Goal: Task Accomplishment & Management: Use online tool/utility

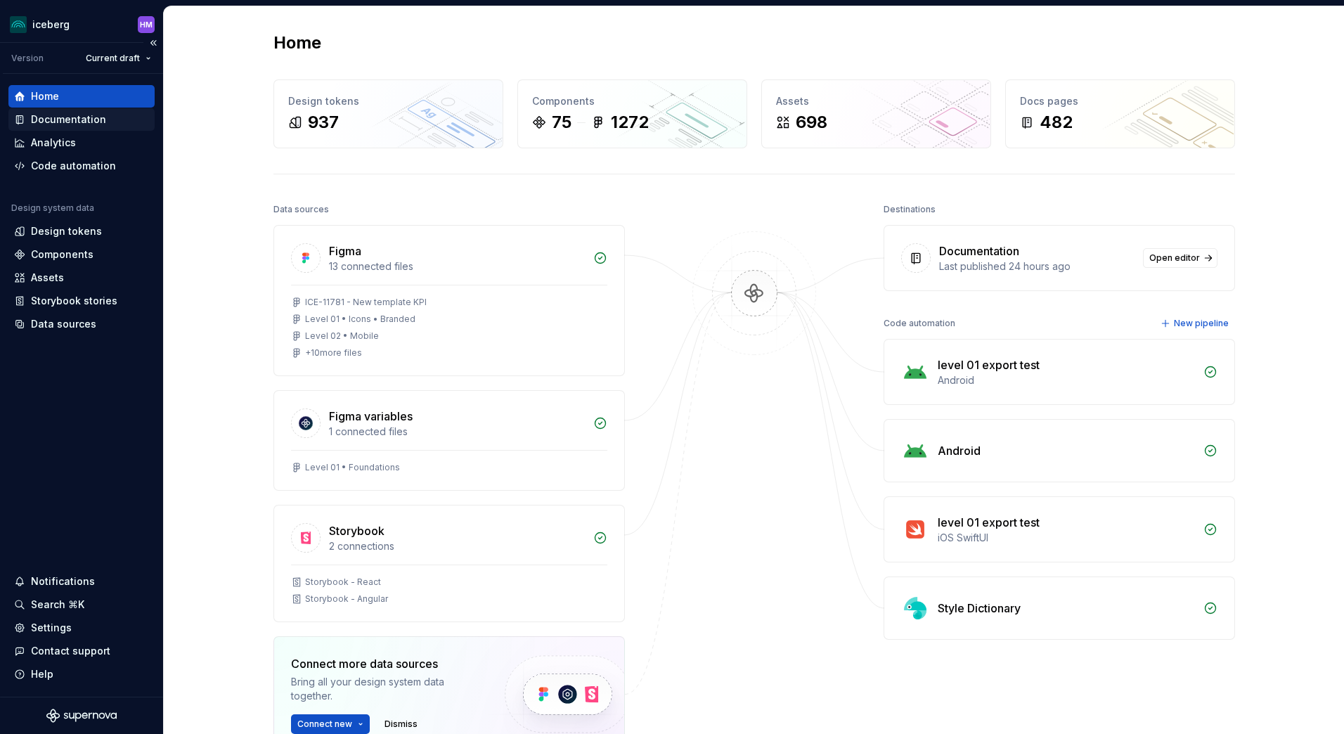
click at [64, 123] on div "Documentation" at bounding box center [68, 119] width 75 height 14
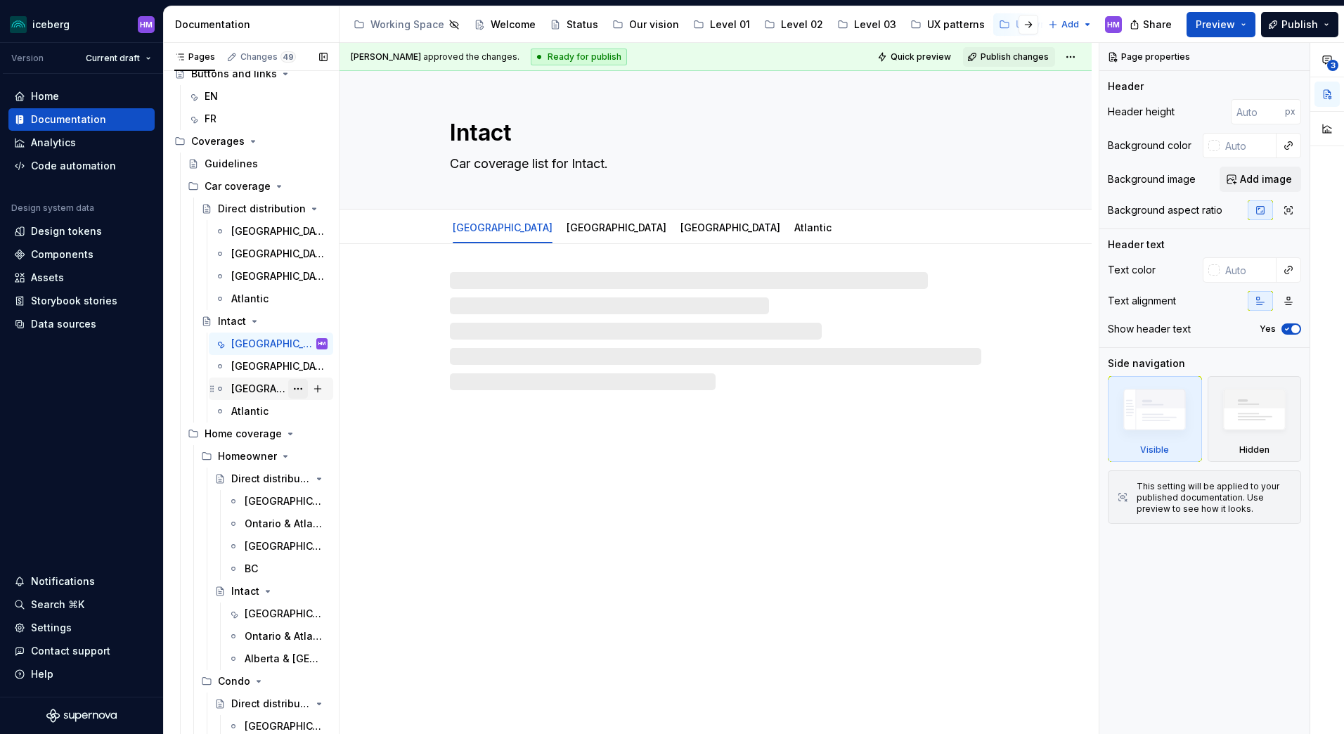
scroll to position [211, 0]
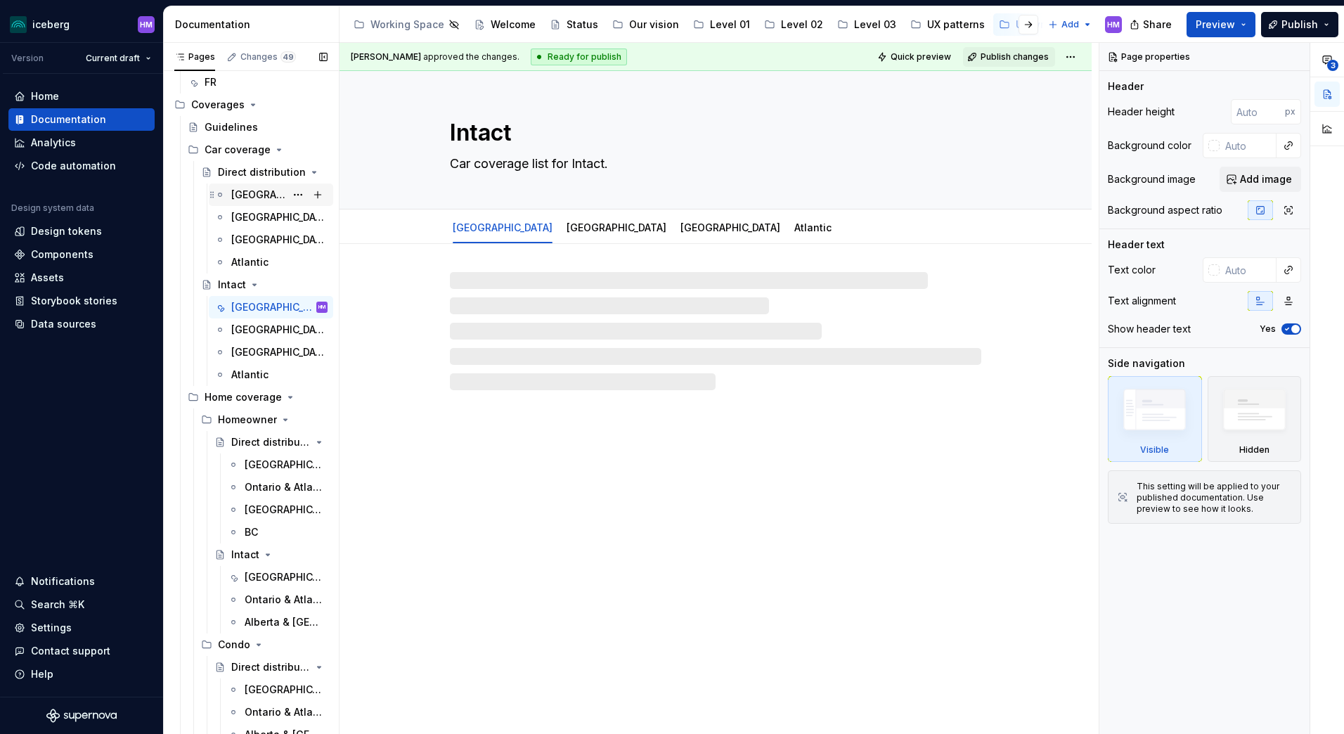
click at [251, 188] on div "[GEOGRAPHIC_DATA]" at bounding box center [258, 195] width 54 height 14
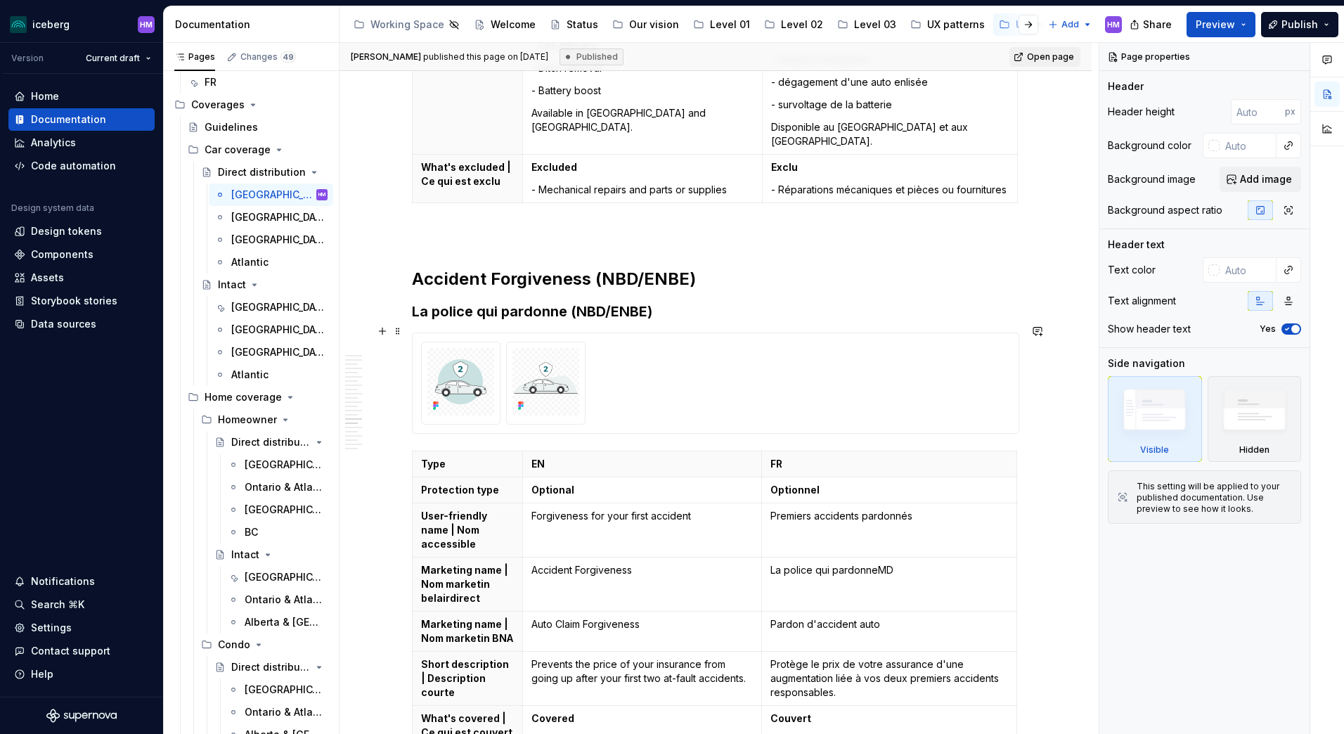
scroll to position [5905, 0]
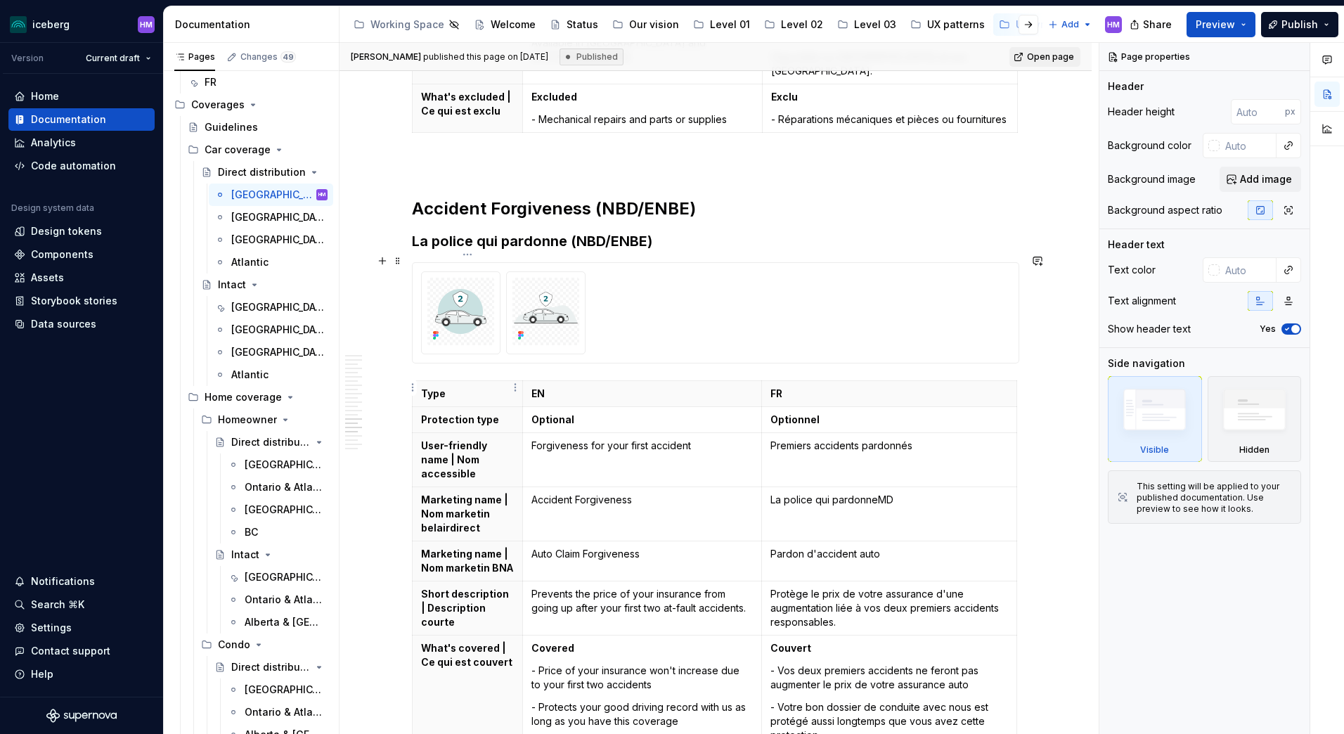
type textarea "*"
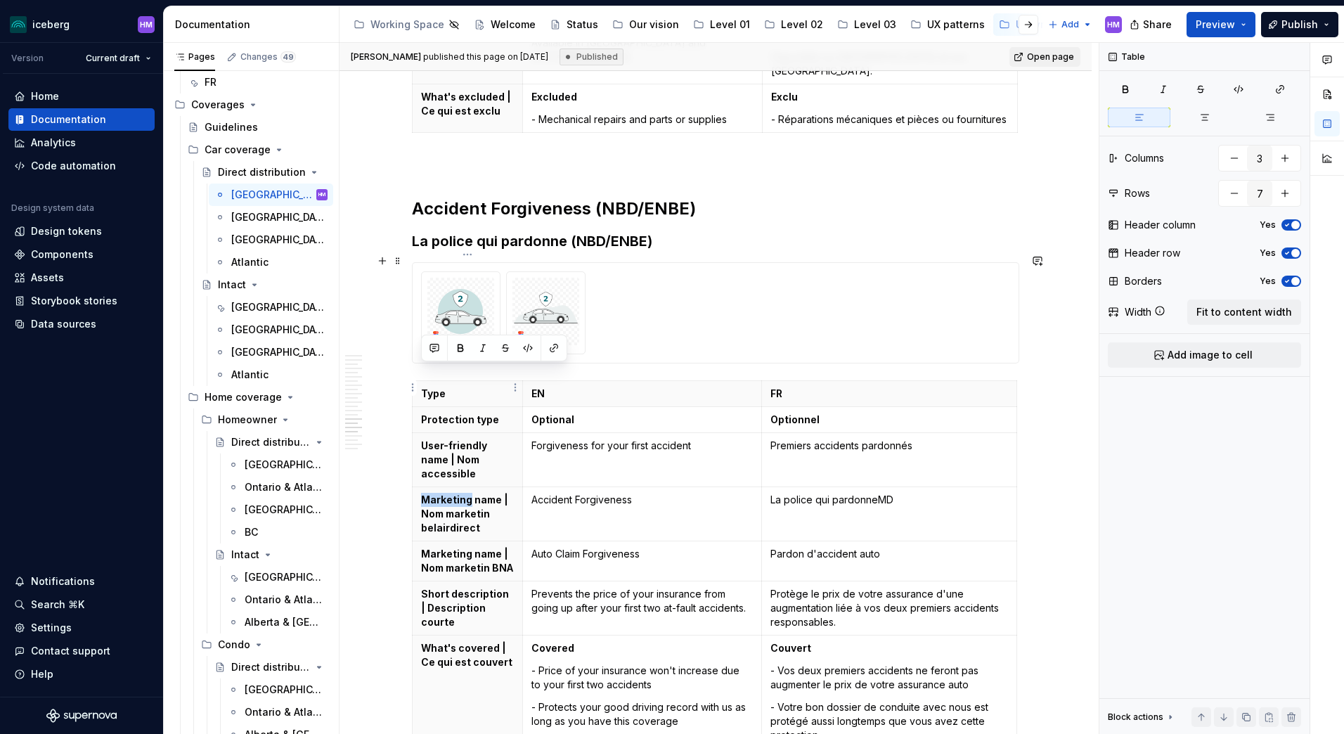
drag, startPoint x: 420, startPoint y: 375, endPoint x: 468, endPoint y: 378, distance: 47.9
click at [468, 487] on th "Marketing name | Nom marketin belairdirect" at bounding box center [468, 514] width 110 height 54
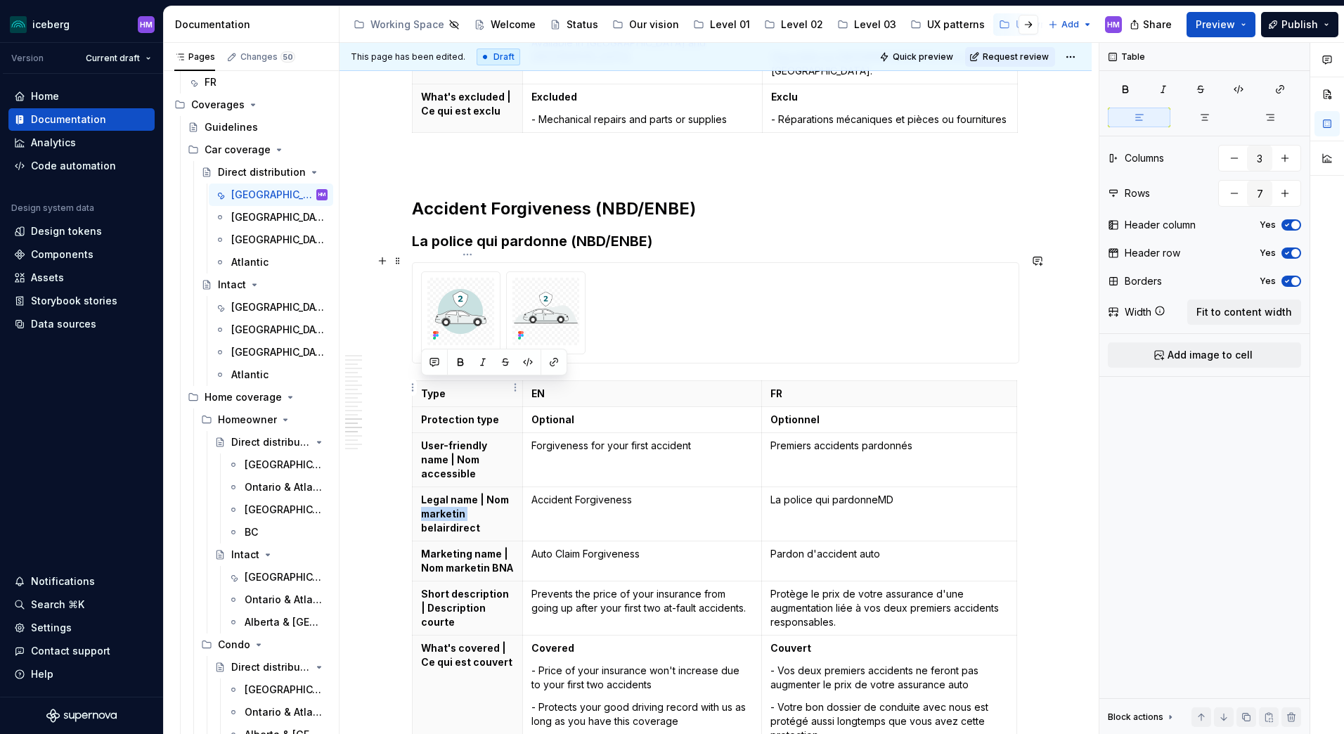
drag, startPoint x: 467, startPoint y: 388, endPoint x: 423, endPoint y: 391, distance: 44.4
click at [423, 493] on p "Legal name | Nom marketin belairdirect" at bounding box center [467, 514] width 93 height 42
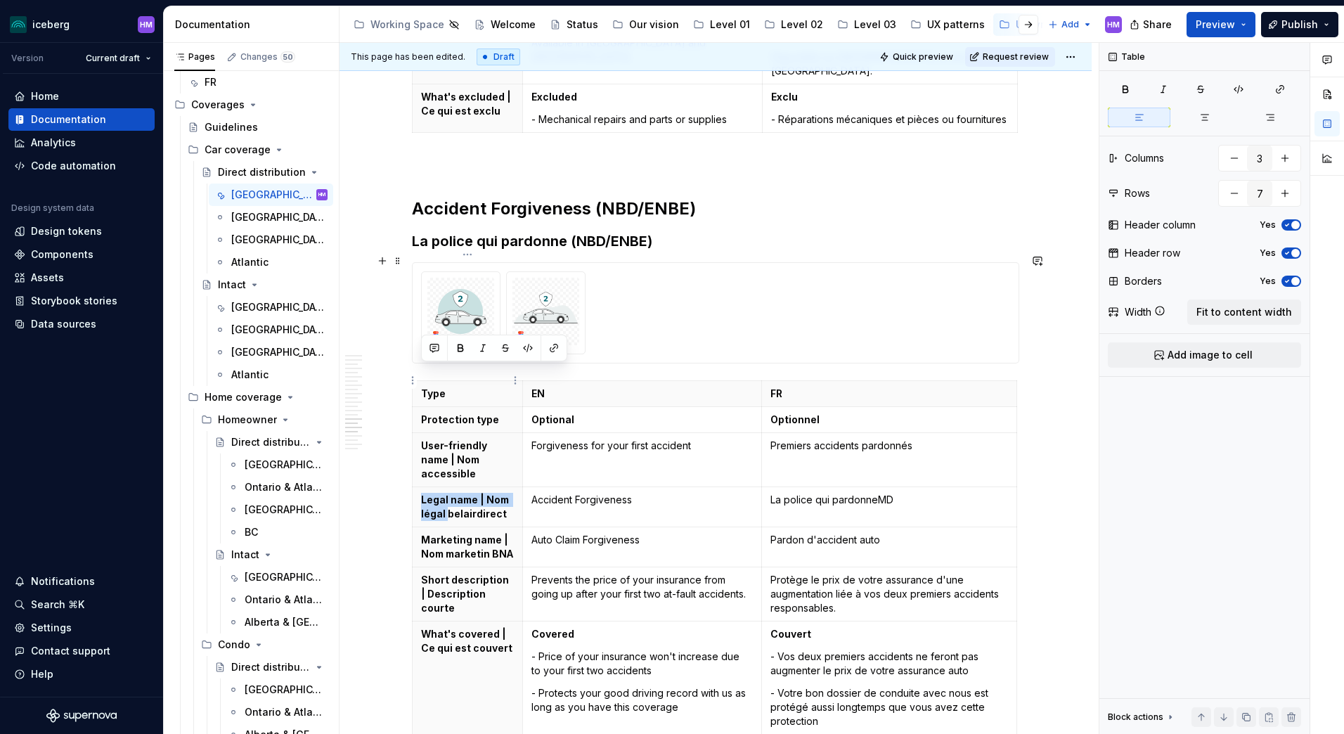
drag, startPoint x: 421, startPoint y: 375, endPoint x: 446, endPoint y: 387, distance: 27.7
click at [446, 493] on p "Legal name | Nom légal belairdirect" at bounding box center [467, 507] width 93 height 28
copy p "Legal name | Nom légal"
drag, startPoint x: 423, startPoint y: 412, endPoint x: 486, endPoint y: 428, distance: 65.3
click at [486, 533] on p "Marketing name | Nom marketin BNA" at bounding box center [467, 547] width 93 height 28
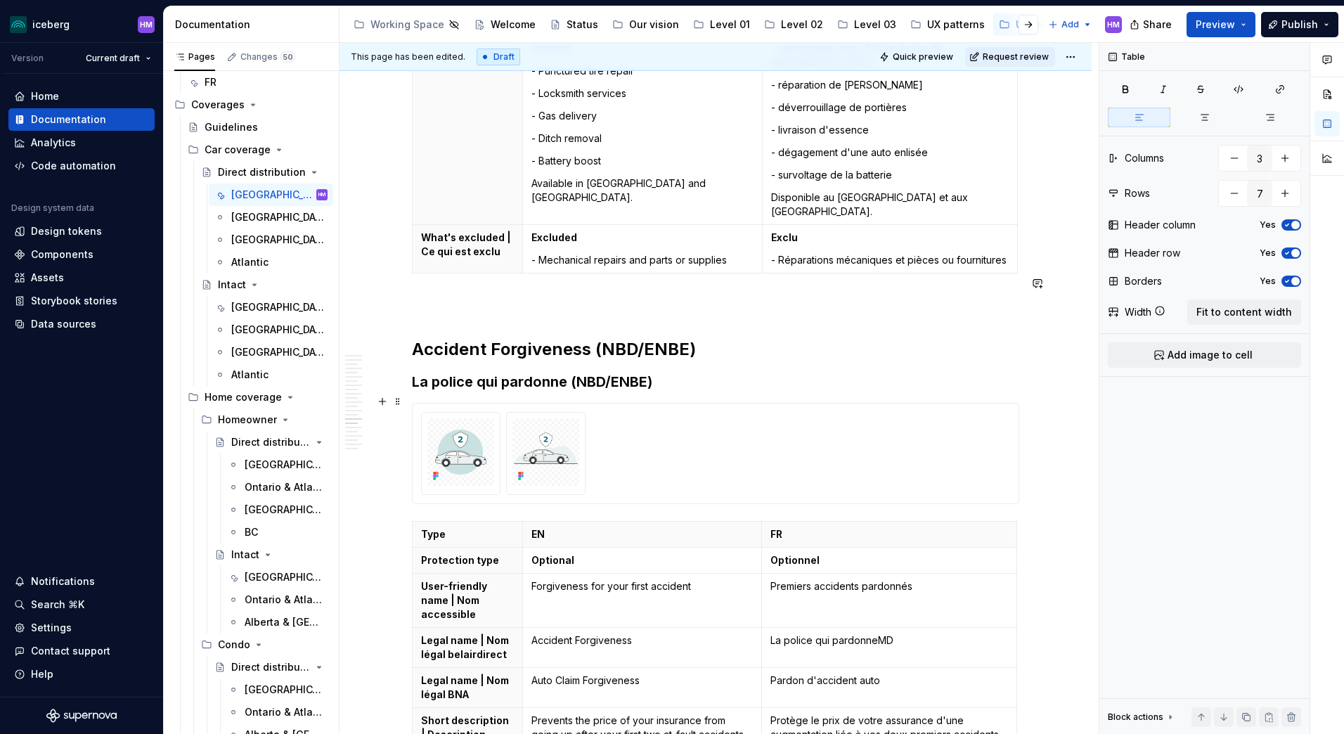
scroll to position [5835, 0]
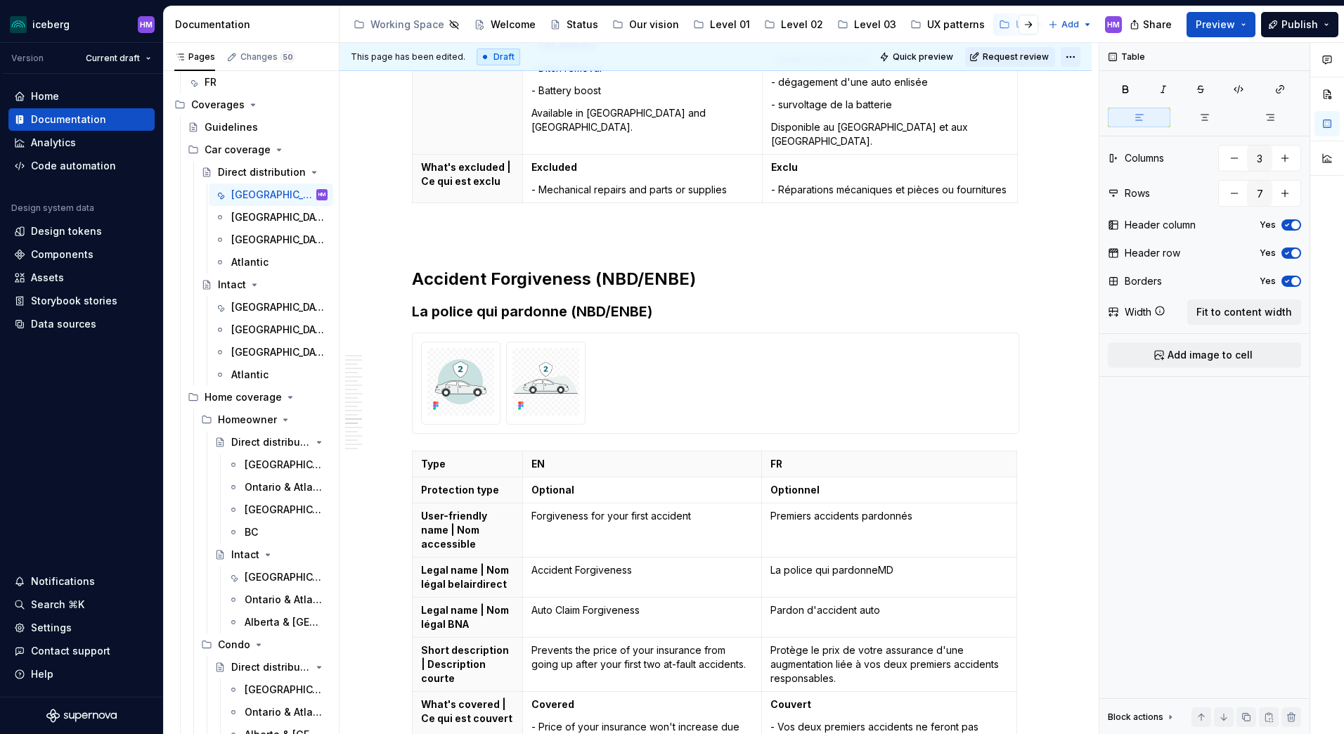
click at [1079, 57] on html "iceberg HM Version Current draft Home Documentation Analytics Code automation D…" at bounding box center [672, 367] width 1344 height 734
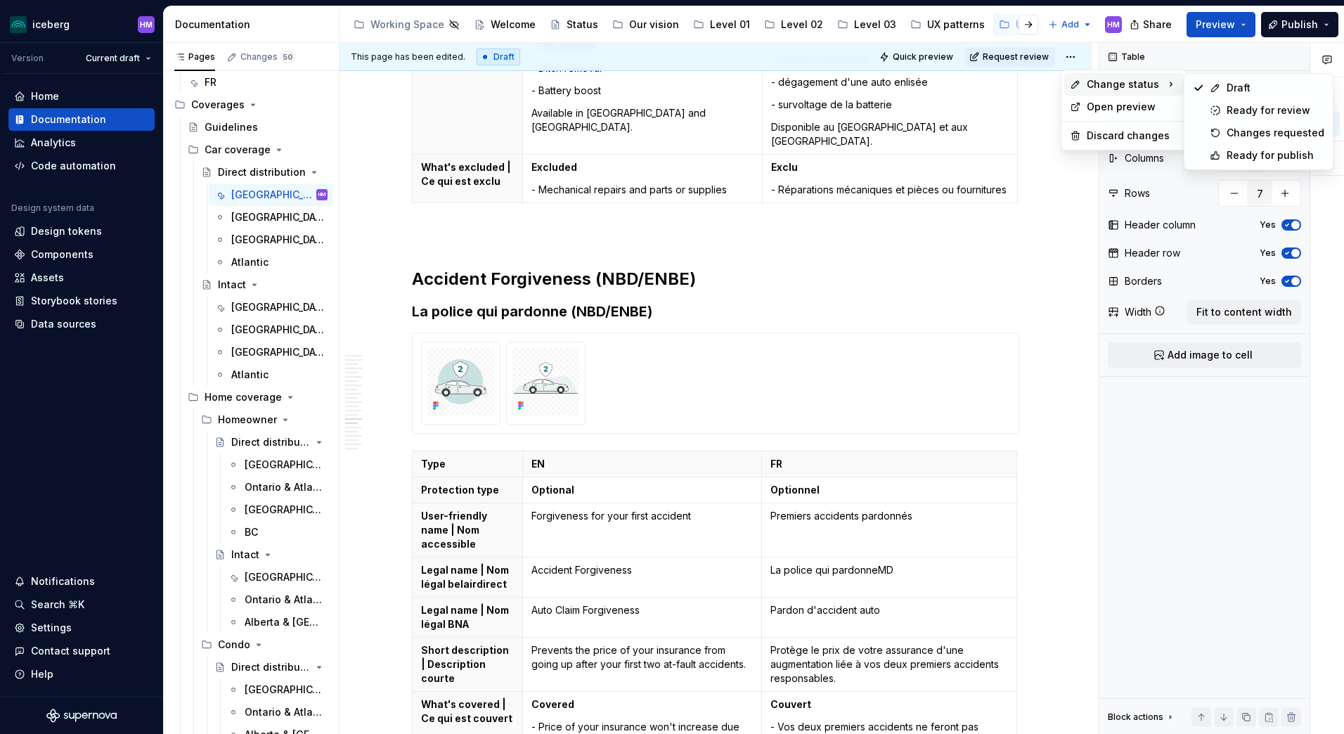
click at [1116, 82] on span "Change status" at bounding box center [1123, 84] width 72 height 14
click at [1265, 157] on div "Ready for publish" at bounding box center [1276, 155] width 98 height 14
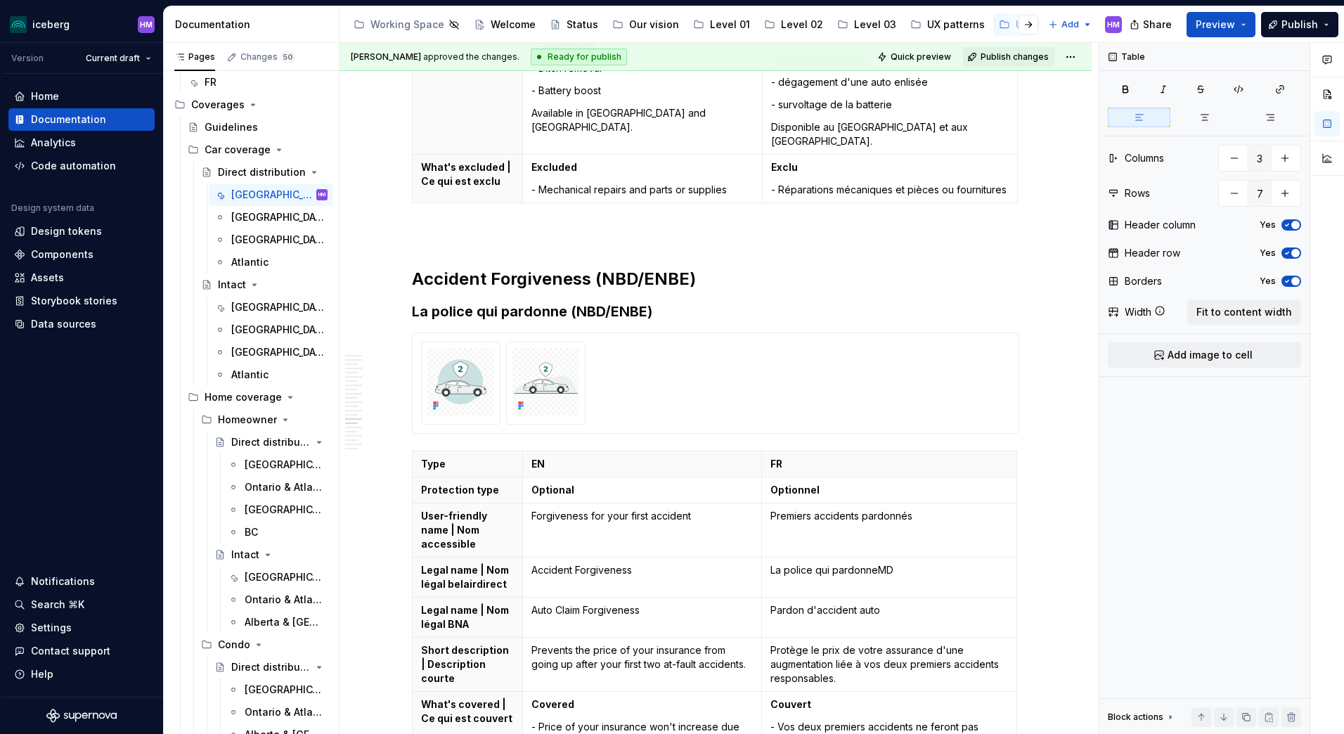
scroll to position [5503, 0]
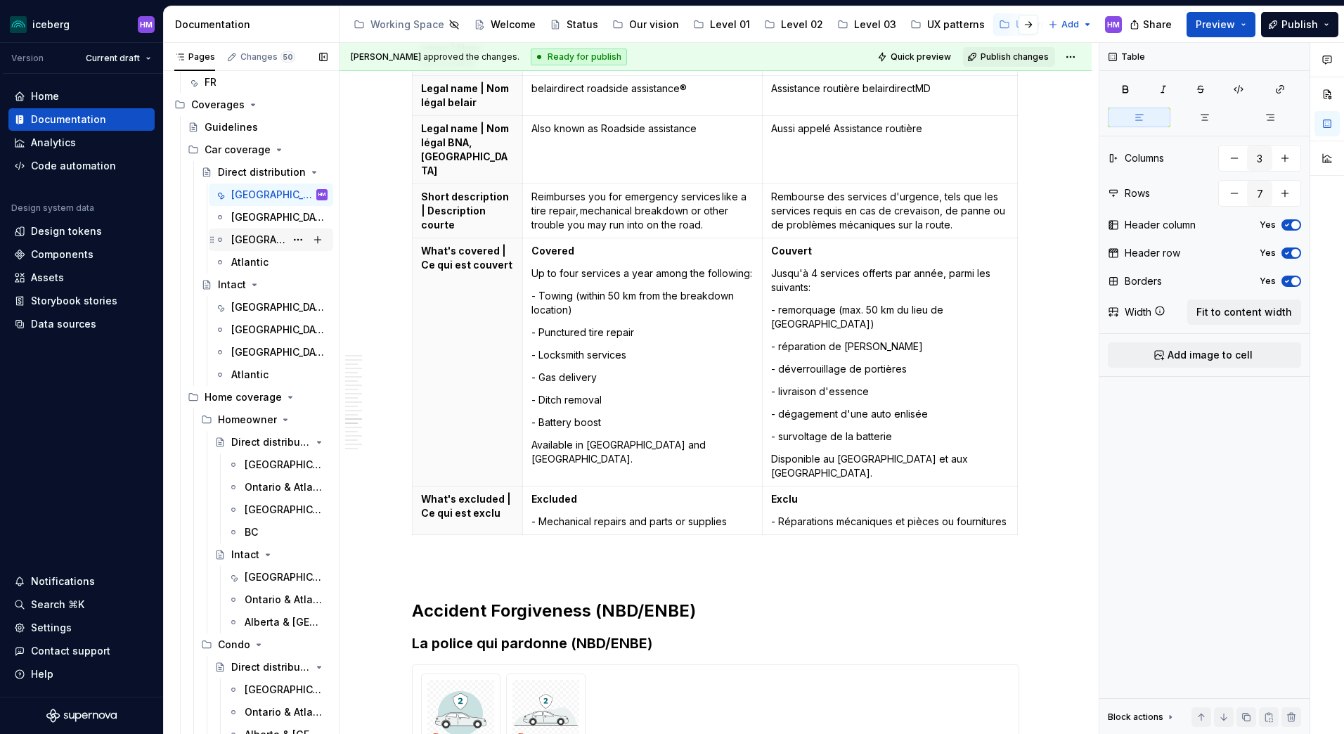
click at [252, 240] on div "[GEOGRAPHIC_DATA]" at bounding box center [258, 240] width 54 height 14
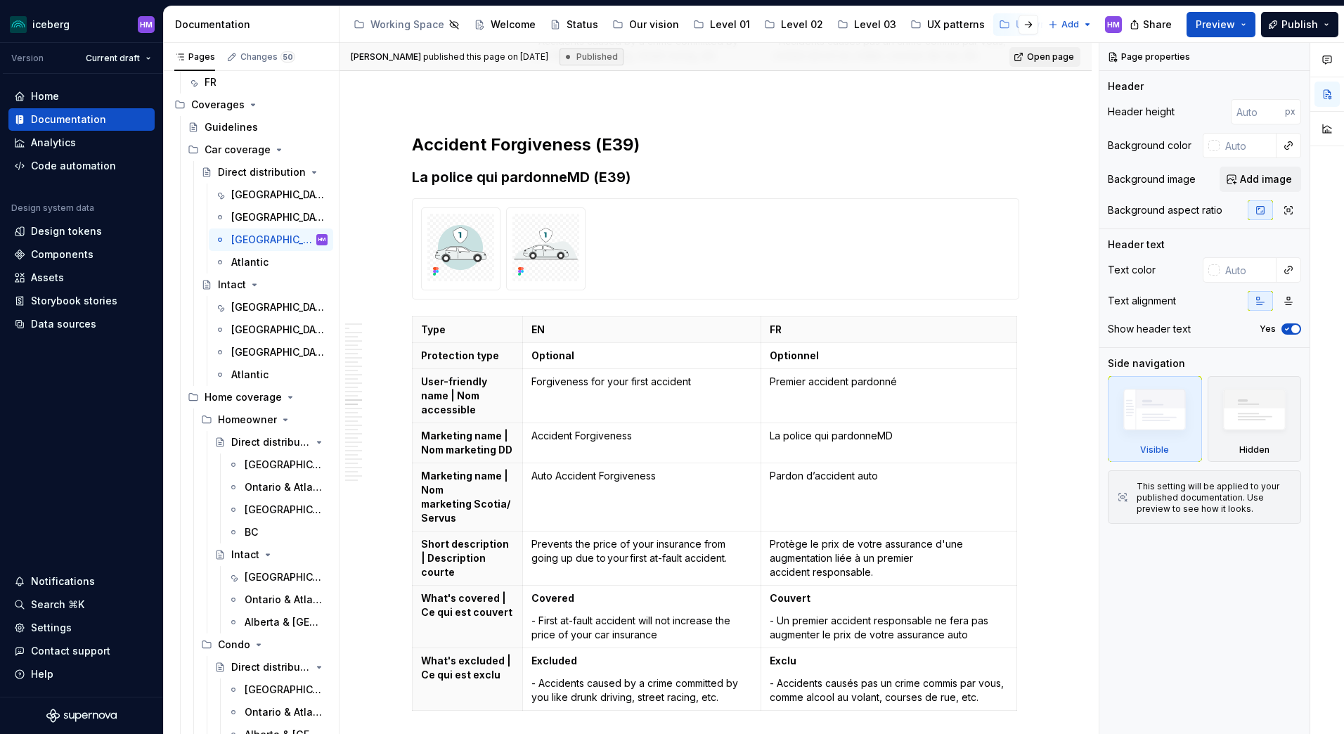
scroll to position [5905, 0]
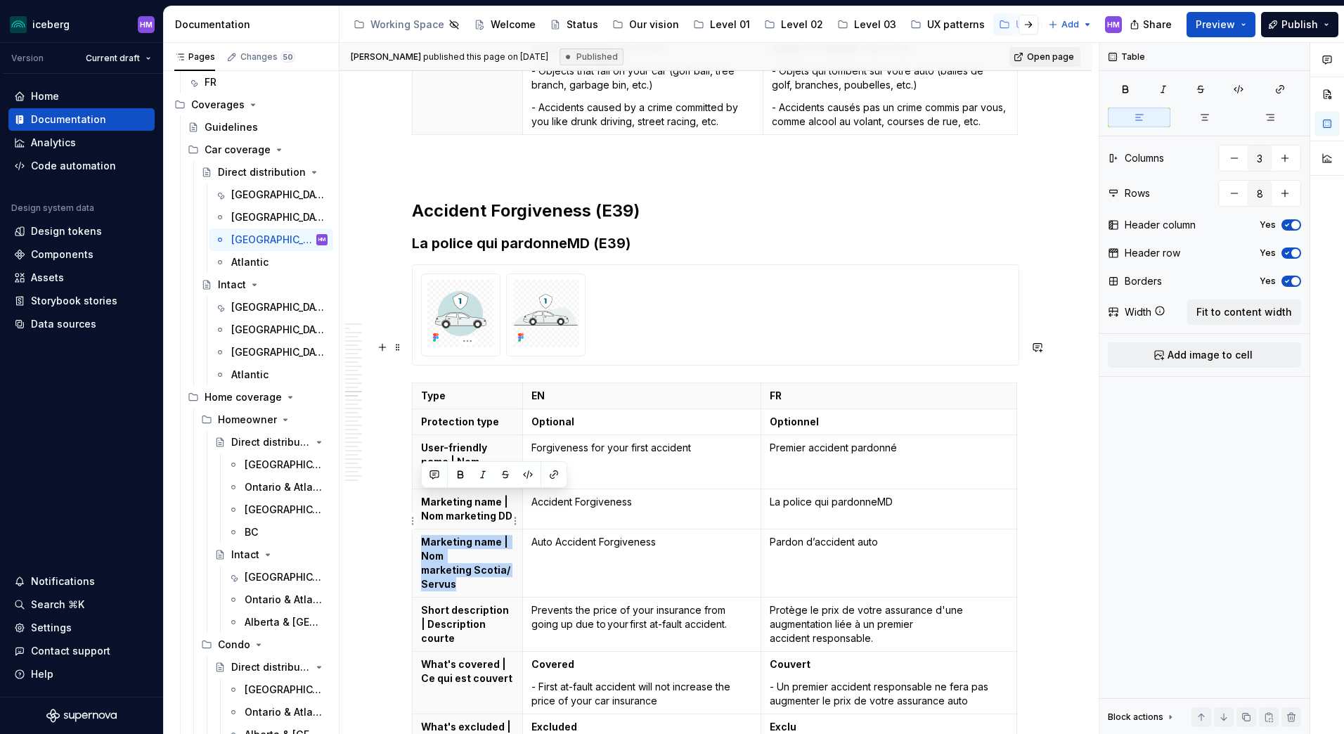
drag, startPoint x: 454, startPoint y: 541, endPoint x: 418, endPoint y: 499, distance: 54.8
click at [418, 529] on th "Marketing name | Nom marketing Scotia/Servus" at bounding box center [468, 563] width 110 height 68
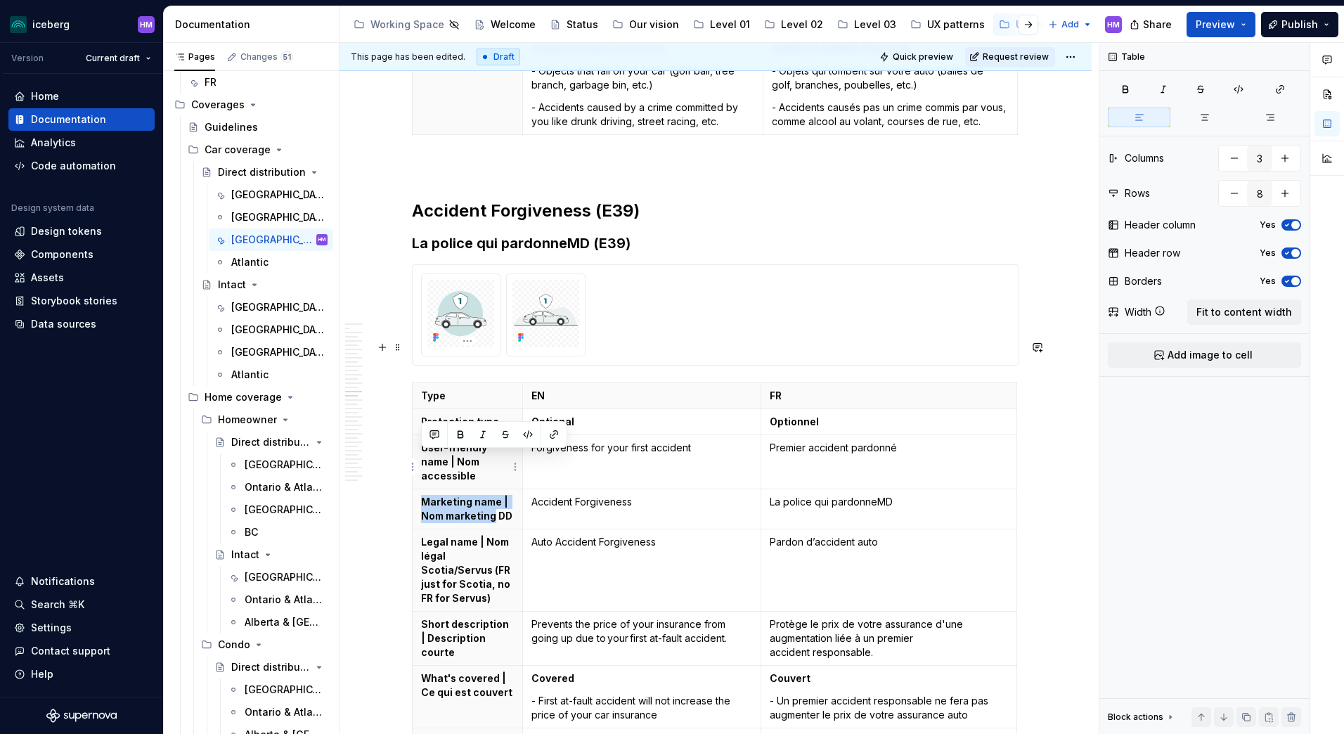
drag, startPoint x: 495, startPoint y: 473, endPoint x: 422, endPoint y: 460, distance: 74.2
click at [422, 495] on p "Marketing name | Nom marketing DD" at bounding box center [467, 509] width 93 height 28
type textarea "*"
drag, startPoint x: 481, startPoint y: 476, endPoint x: 420, endPoint y: 460, distance: 62.6
click at [420, 489] on th "Accident Forgiveness DD" at bounding box center [468, 509] width 110 height 40
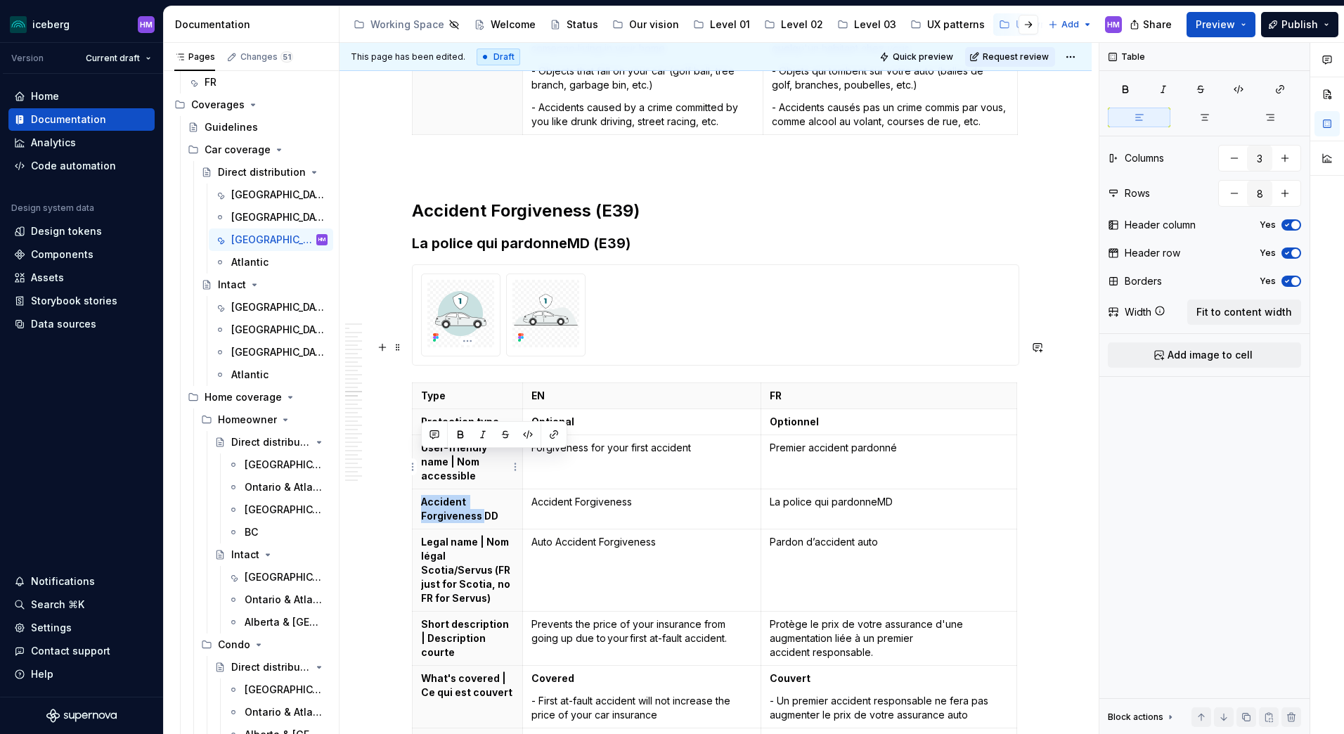
paste div
click at [1072, 54] on html "iceberg HM Version Current draft Home Documentation Analytics Code automation D…" at bounding box center [672, 367] width 1344 height 734
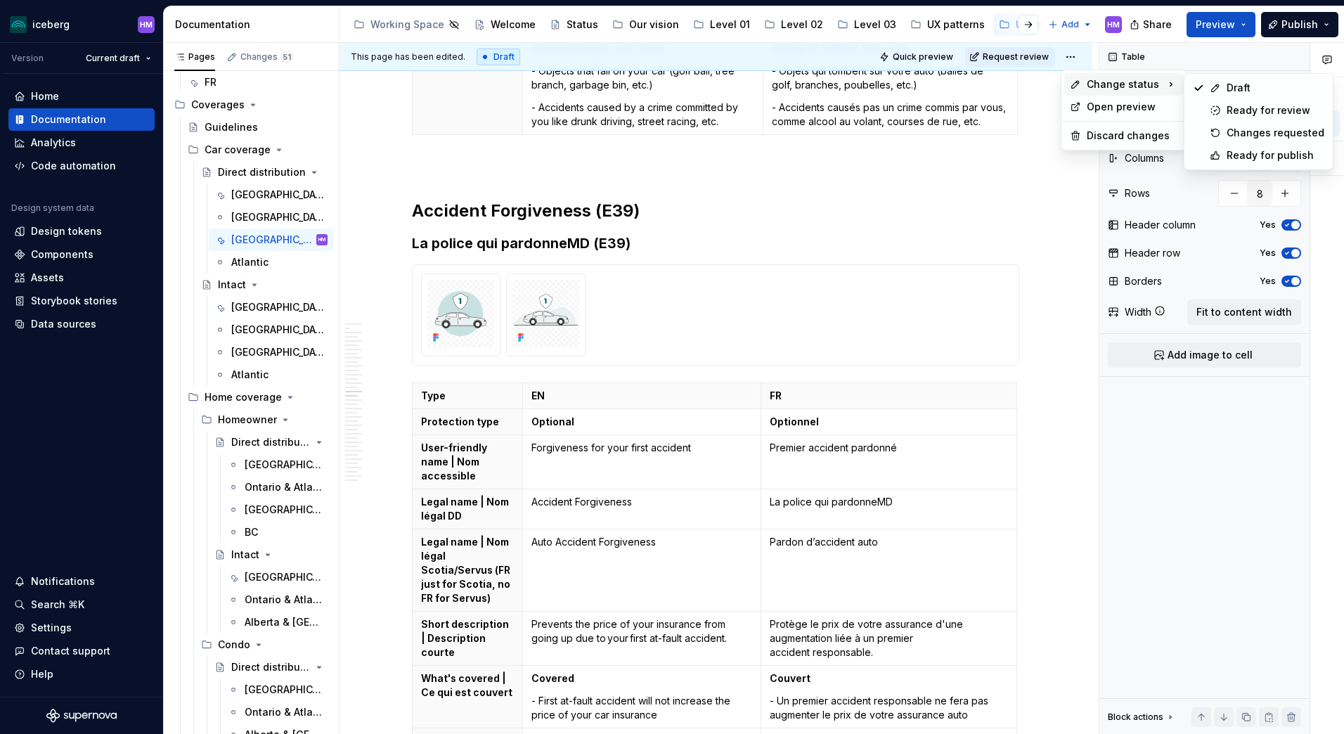
click at [1097, 83] on span "Change status" at bounding box center [1123, 84] width 72 height 14
click at [1252, 160] on div "Ready for publish" at bounding box center [1276, 155] width 98 height 14
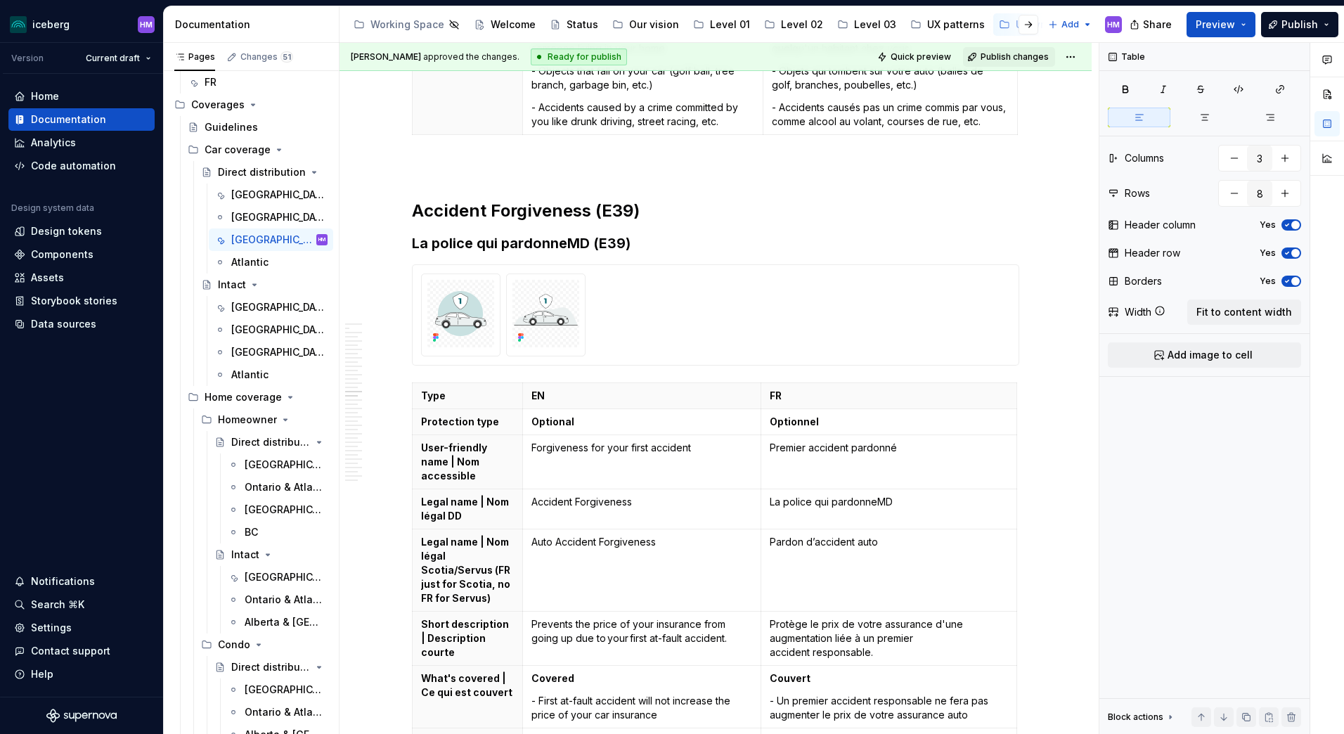
scroll to position [5573, 0]
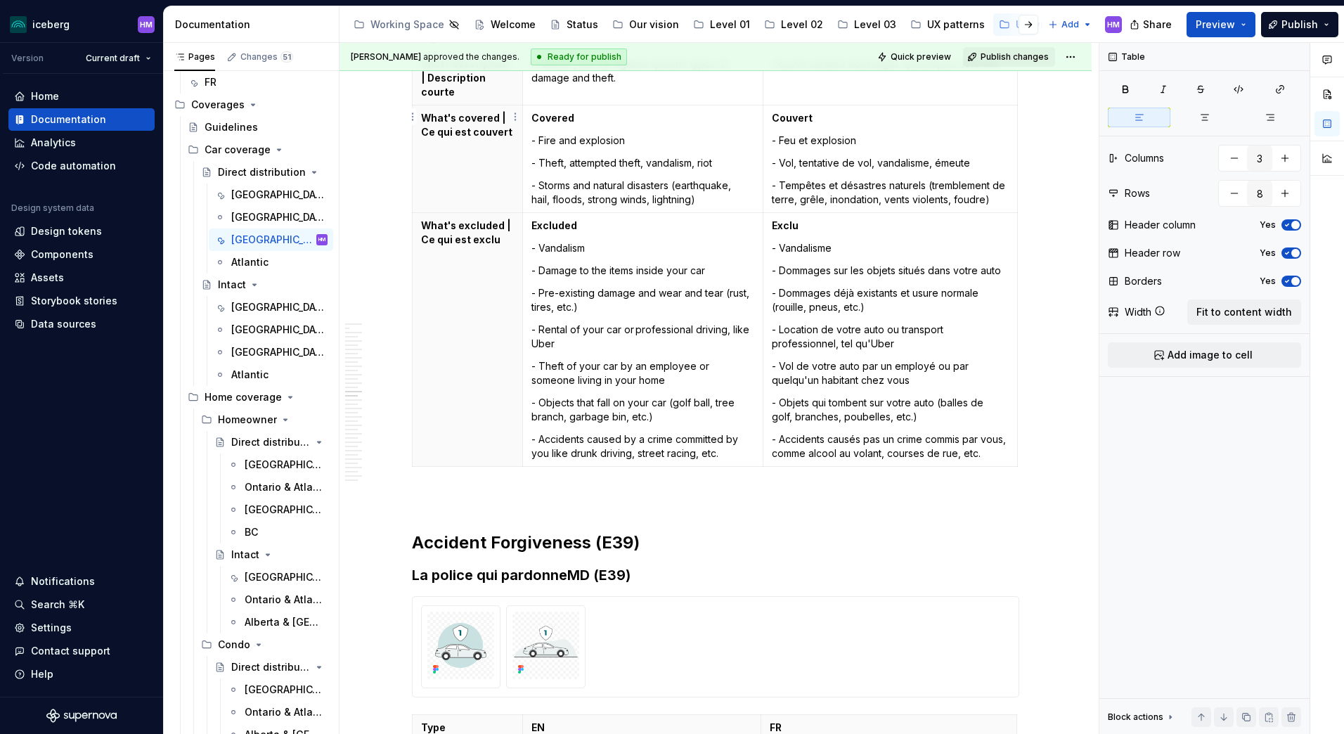
type textarea "*"
